Goal: Task Accomplishment & Management: Manage account settings

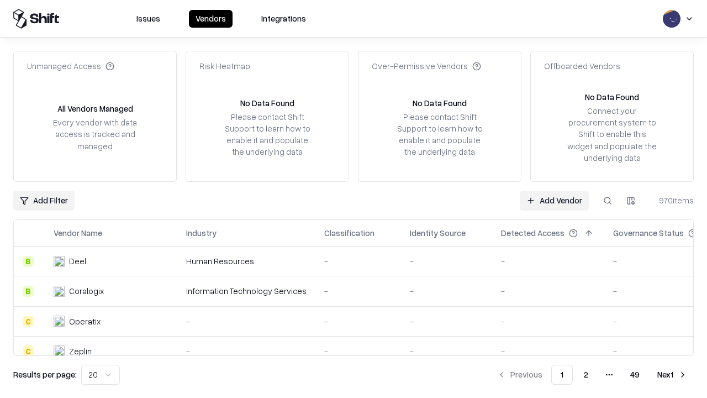
click at [554, 200] on link "Add Vendor" at bounding box center [554, 201] width 69 height 20
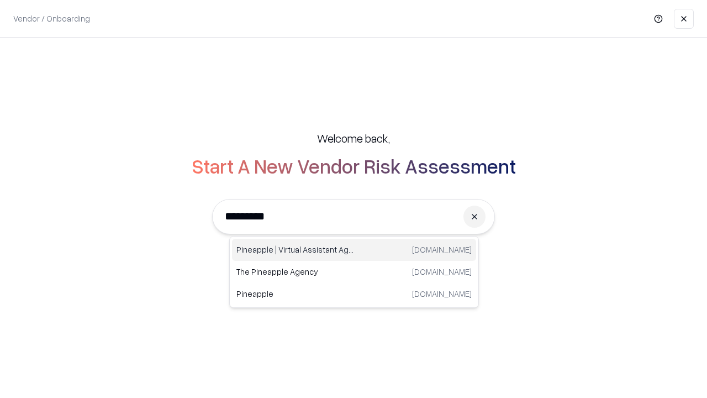
click at [354, 250] on div "Pineapple | Virtual Assistant Agency [DOMAIN_NAME]" at bounding box center [354, 250] width 244 height 22
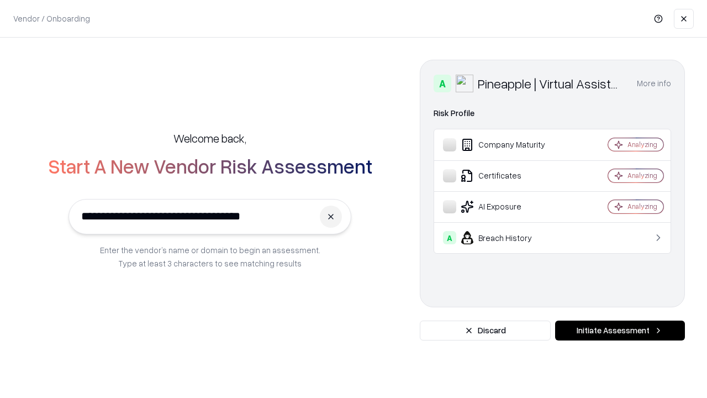
type input "**********"
click at [620, 331] on button "Initiate Assessment" at bounding box center [620, 331] width 130 height 20
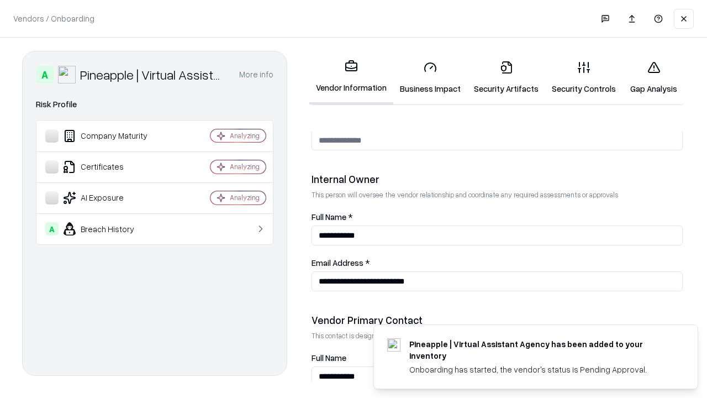
scroll to position [573, 0]
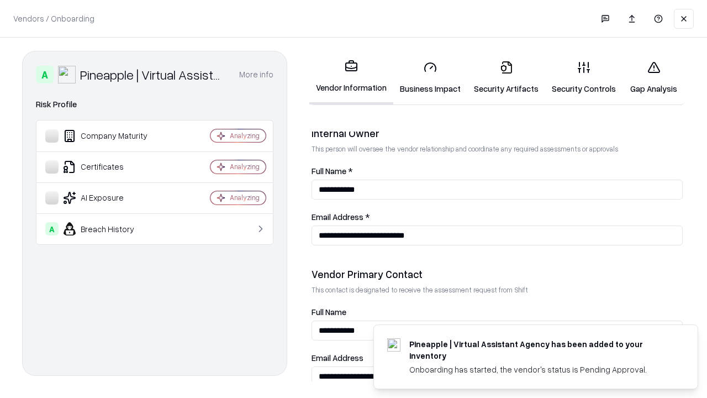
click at [431, 77] on link "Business Impact" at bounding box center [431, 77] width 74 height 51
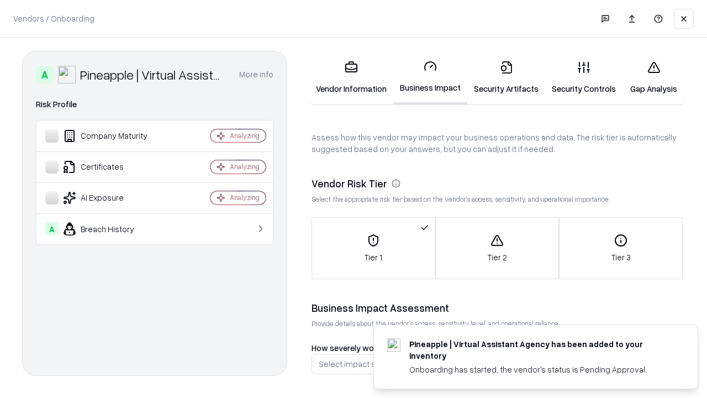
click at [506, 77] on link "Security Artifacts" at bounding box center [507, 77] width 78 height 51
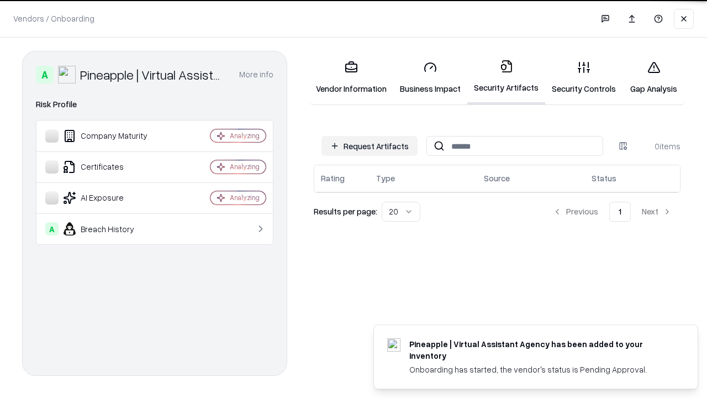
click at [370, 145] on button "Request Artifacts" at bounding box center [370, 146] width 96 height 20
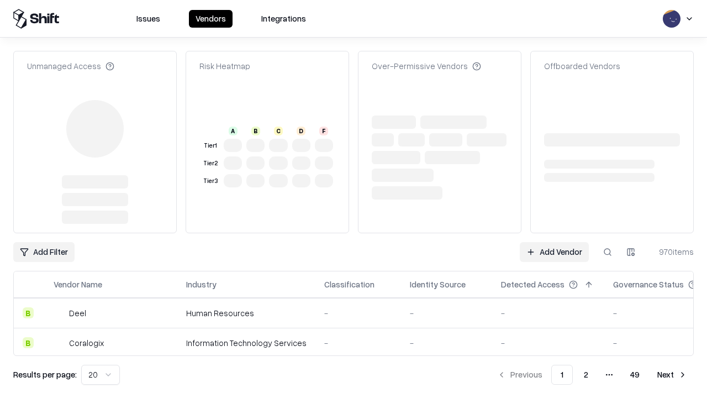
click at [554, 242] on link "Add Vendor" at bounding box center [554, 252] width 69 height 20
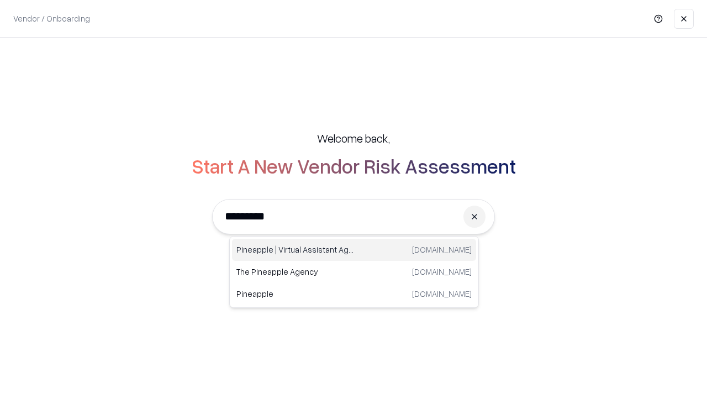
click at [354, 250] on div "Pineapple | Virtual Assistant Agency [DOMAIN_NAME]" at bounding box center [354, 250] width 244 height 22
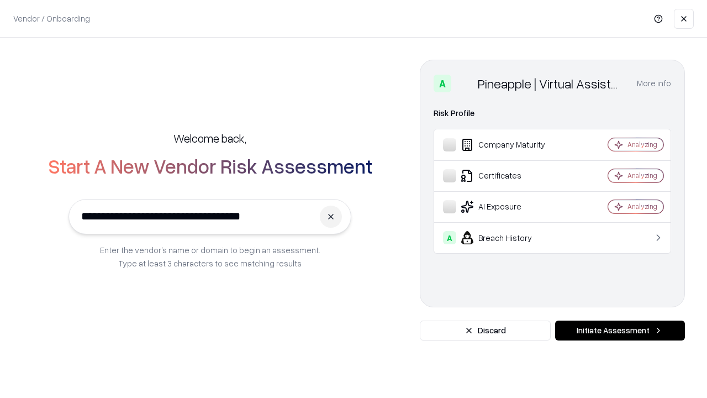
type input "**********"
click at [620, 331] on button "Initiate Assessment" at bounding box center [620, 331] width 130 height 20
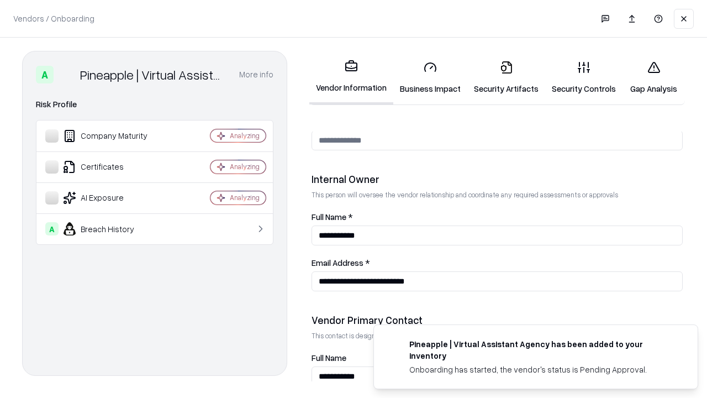
scroll to position [573, 0]
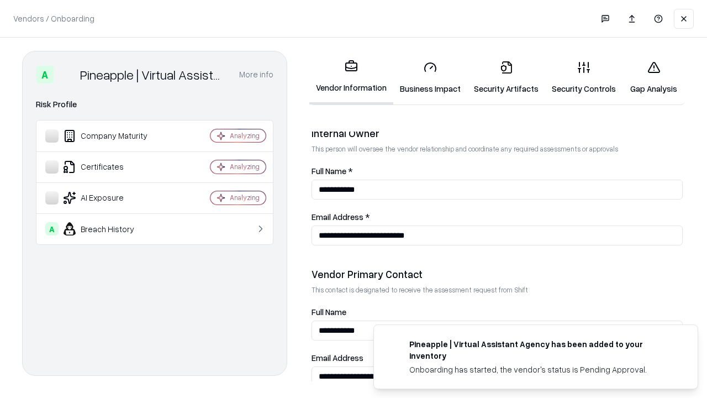
click at [654, 77] on link "Gap Analysis" at bounding box center [654, 77] width 62 height 51
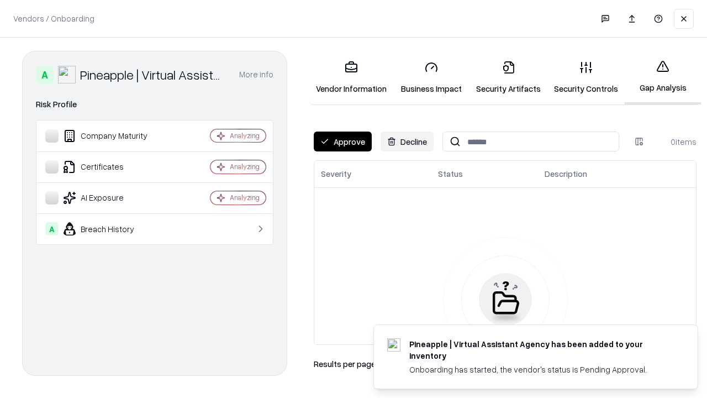
click at [343, 141] on button "Approve" at bounding box center [343, 142] width 58 height 20
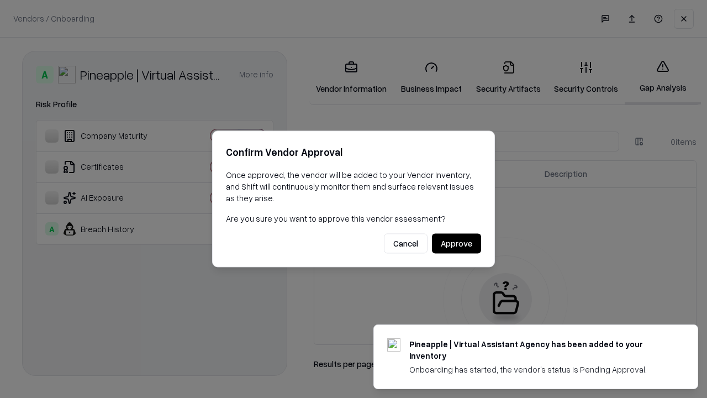
click at [457, 243] on button "Approve" at bounding box center [456, 244] width 49 height 20
